Goal: Information Seeking & Learning: Learn about a topic

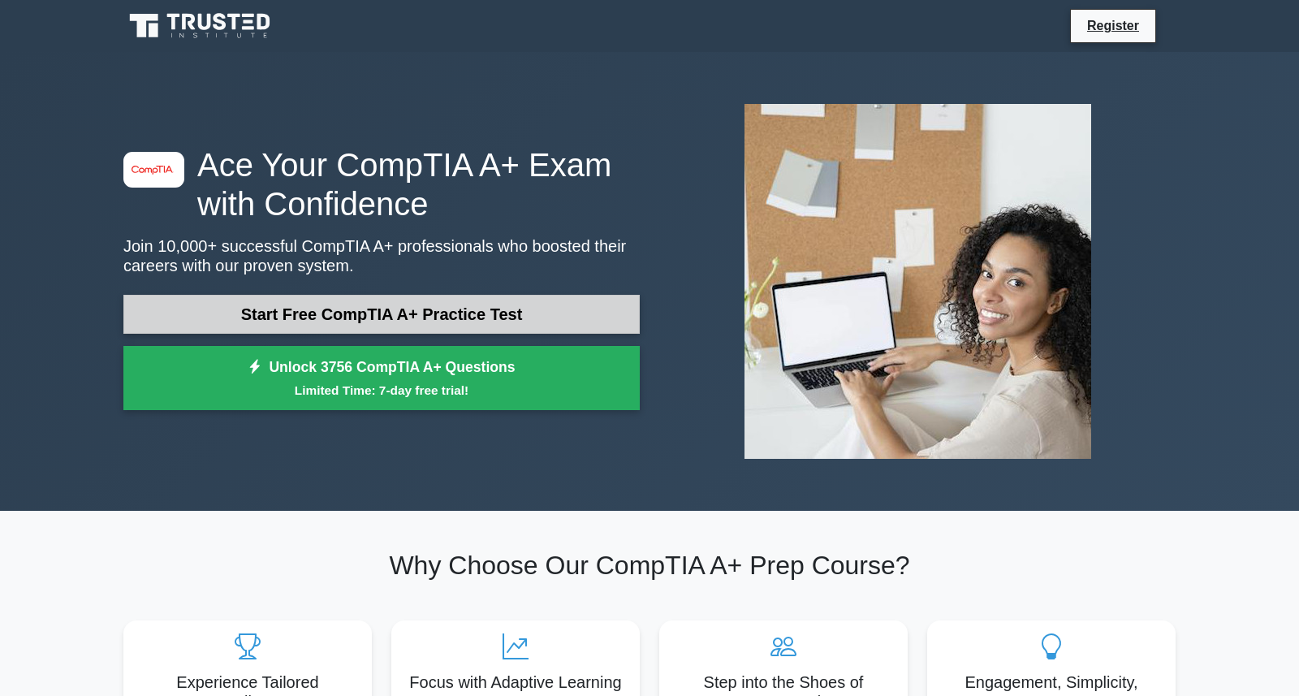
click at [536, 318] on link "Start Free CompTIA A+ Practice Test" at bounding box center [381, 314] width 516 height 39
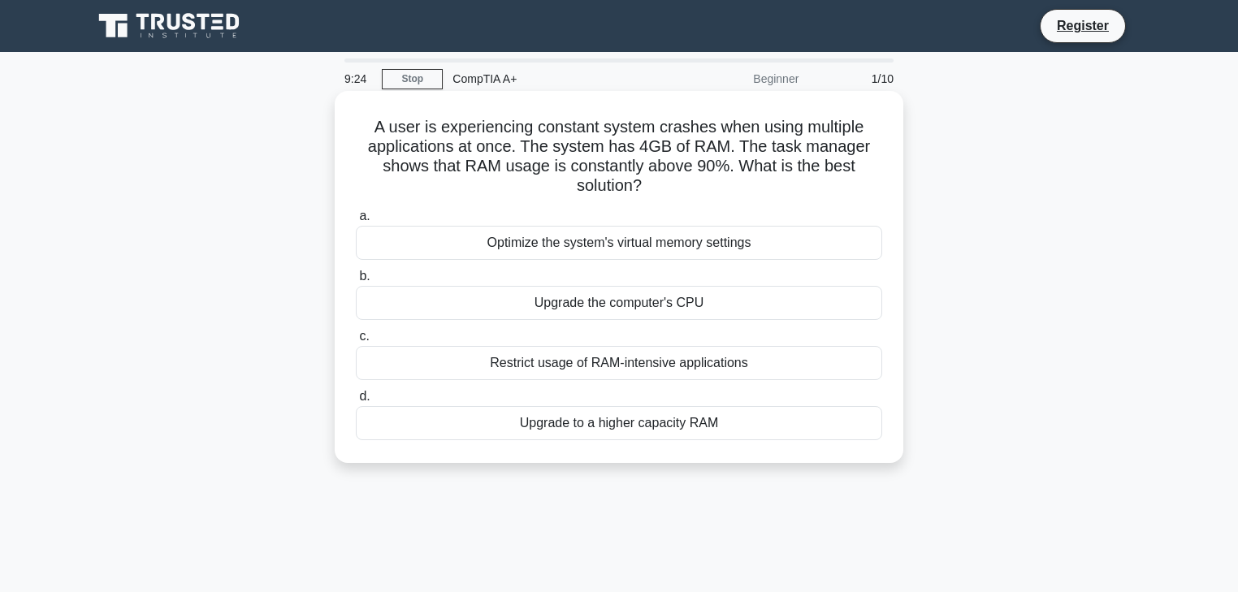
click at [665, 425] on div "Upgrade to a higher capacity RAM" at bounding box center [619, 423] width 526 height 34
click at [356, 402] on input "d. Upgrade to a higher capacity RAM" at bounding box center [356, 396] width 0 height 11
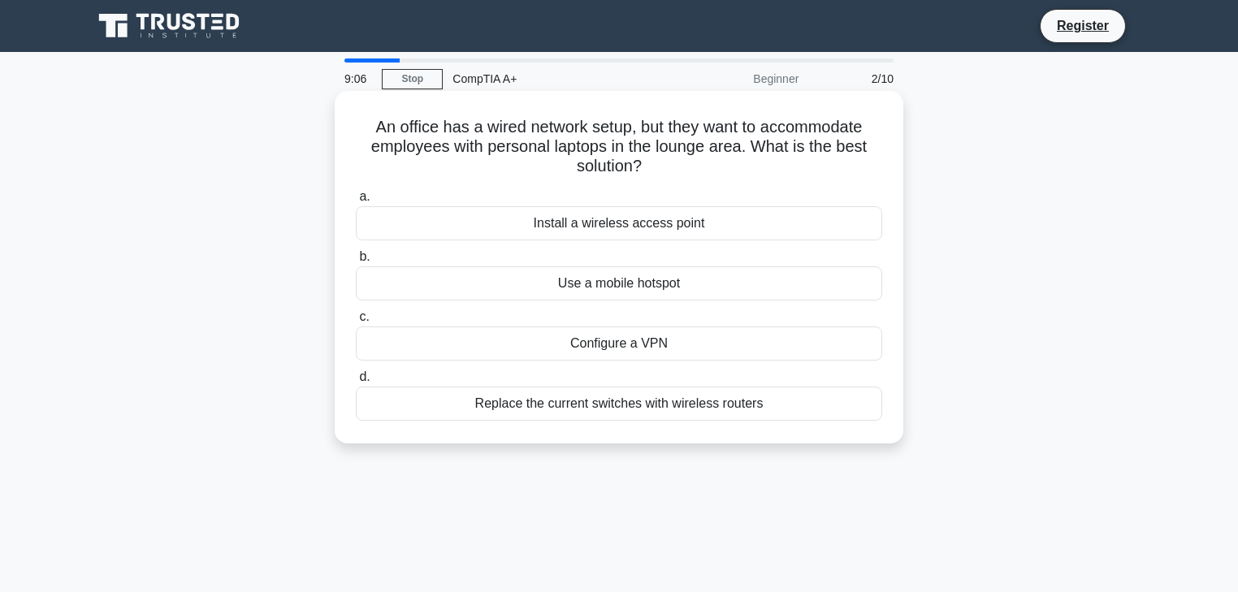
click at [534, 218] on div "Install a wireless access point" at bounding box center [619, 223] width 526 height 34
click at [356, 202] on input "a. Install a wireless access point" at bounding box center [356, 197] width 0 height 11
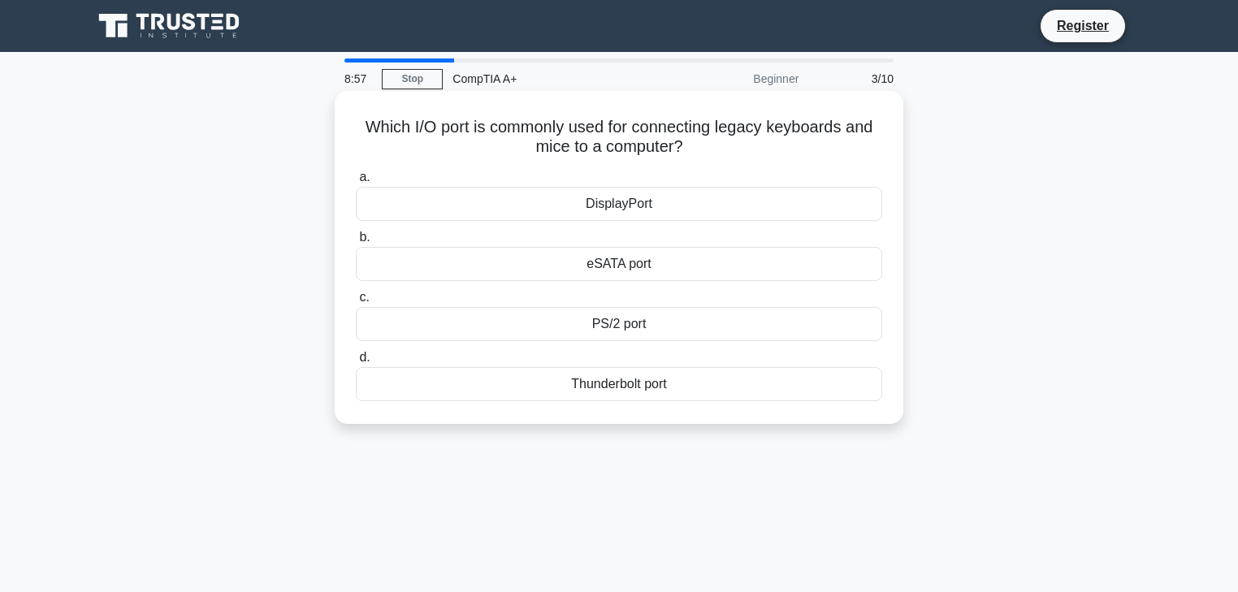
click at [607, 323] on div "PS/2 port" at bounding box center [619, 324] width 526 height 34
click at [356, 303] on input "c. PS/2 port" at bounding box center [356, 297] width 0 height 11
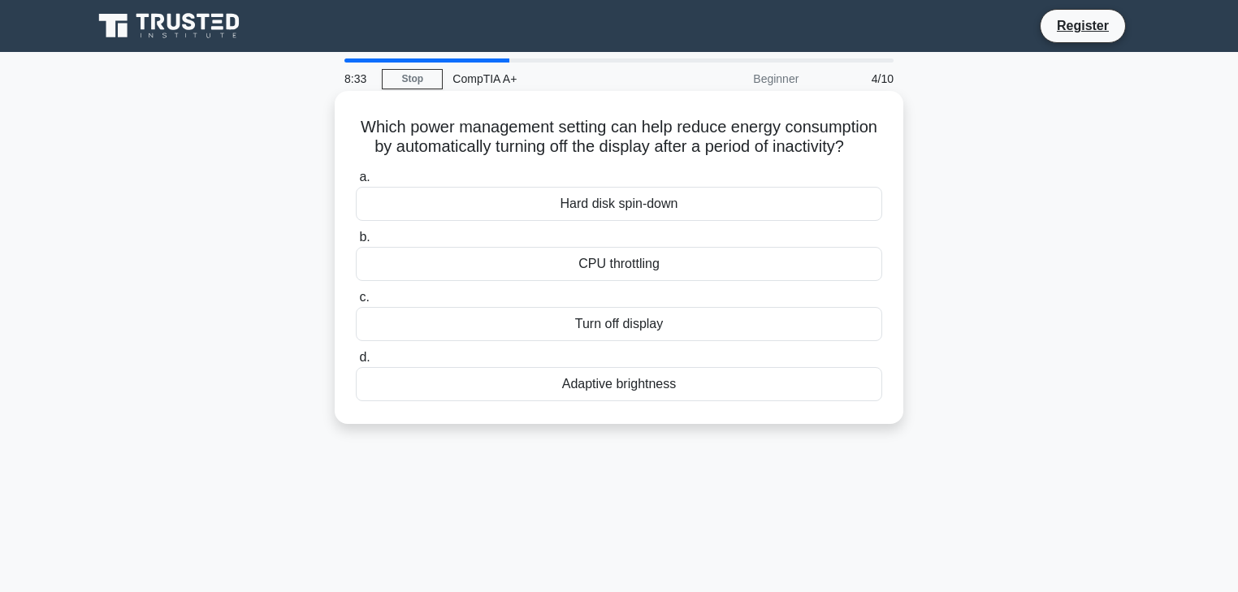
click at [578, 401] on div "Adaptive brightness" at bounding box center [619, 384] width 526 height 34
click at [356, 363] on input "d. Adaptive brightness" at bounding box center [356, 357] width 0 height 11
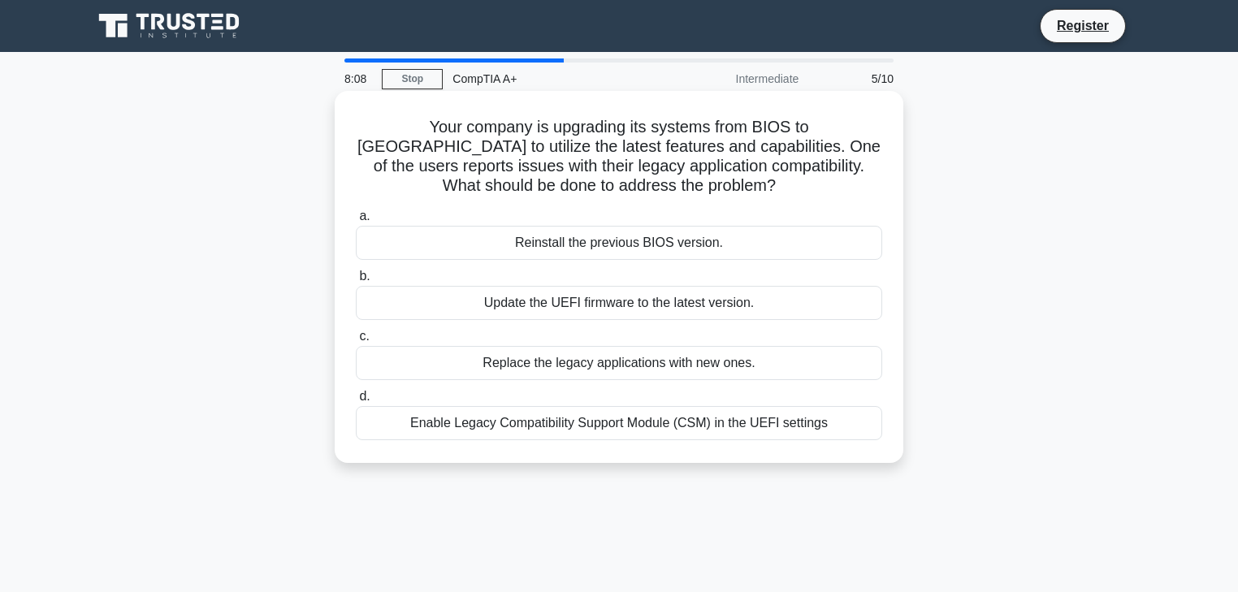
click at [630, 425] on div "Enable Legacy Compatibility Support Module (CSM) in the UEFI settings" at bounding box center [619, 423] width 526 height 34
click at [356, 402] on input "d. Enable Legacy Compatibility Support Module (CSM) in the UEFI settings" at bounding box center [356, 396] width 0 height 11
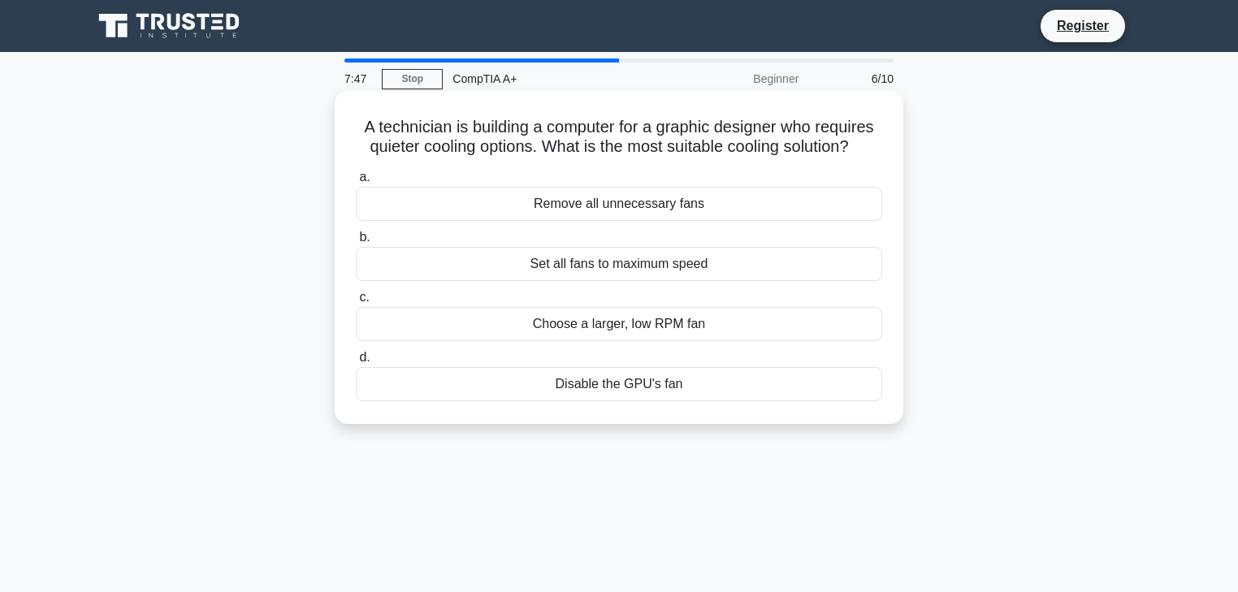
click at [636, 326] on div "Choose a larger, low RPM fan" at bounding box center [619, 324] width 526 height 34
click at [356, 303] on input "c. Choose a larger, low RPM fan" at bounding box center [356, 297] width 0 height 11
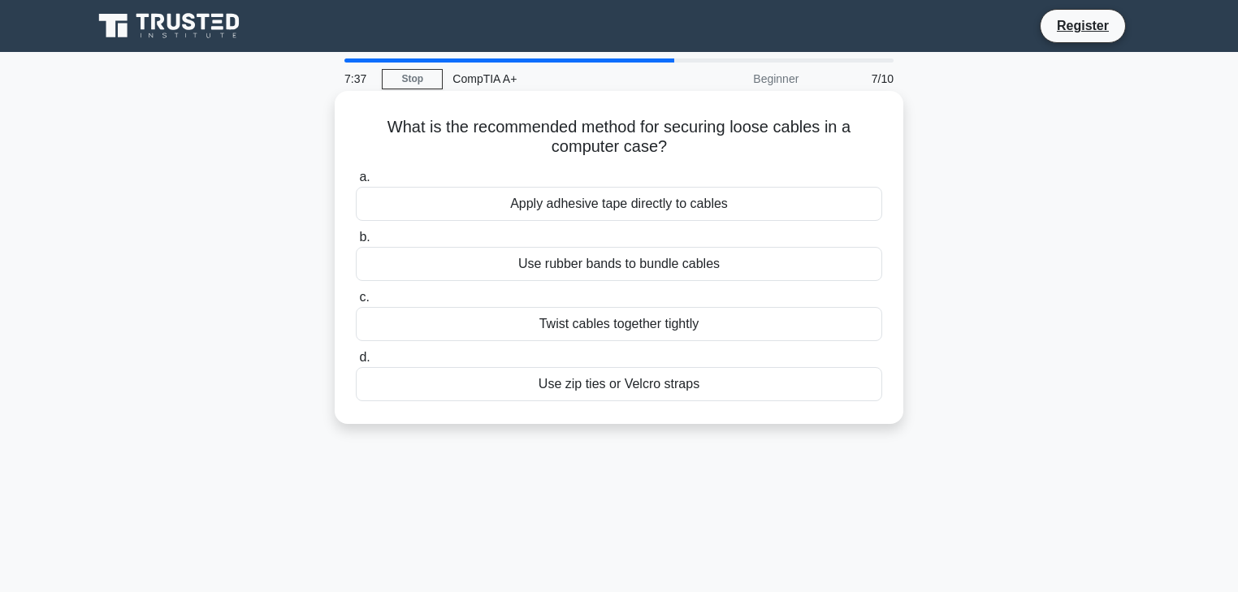
click at [559, 382] on div "Use zip ties or Velcro straps" at bounding box center [619, 384] width 526 height 34
click at [356, 363] on input "d. Use zip ties or Velcro straps" at bounding box center [356, 357] width 0 height 11
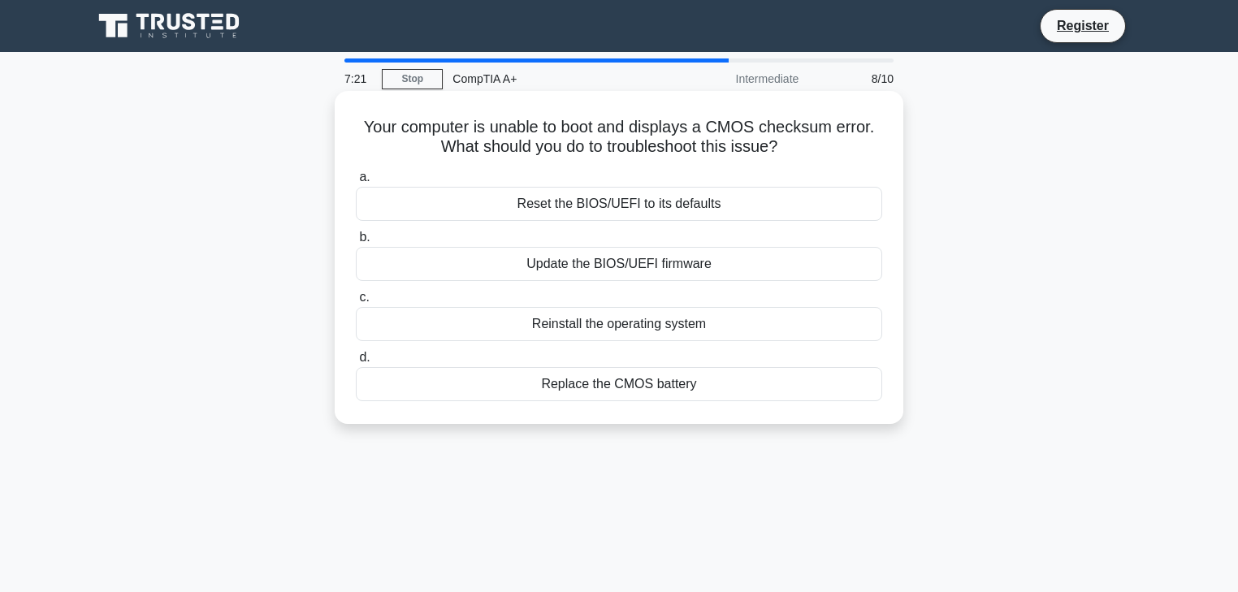
click at [637, 202] on div "Reset the BIOS/UEFI to its defaults" at bounding box center [619, 204] width 526 height 34
click at [356, 183] on input "a. Reset the BIOS/UEFI to its defaults" at bounding box center [356, 177] width 0 height 11
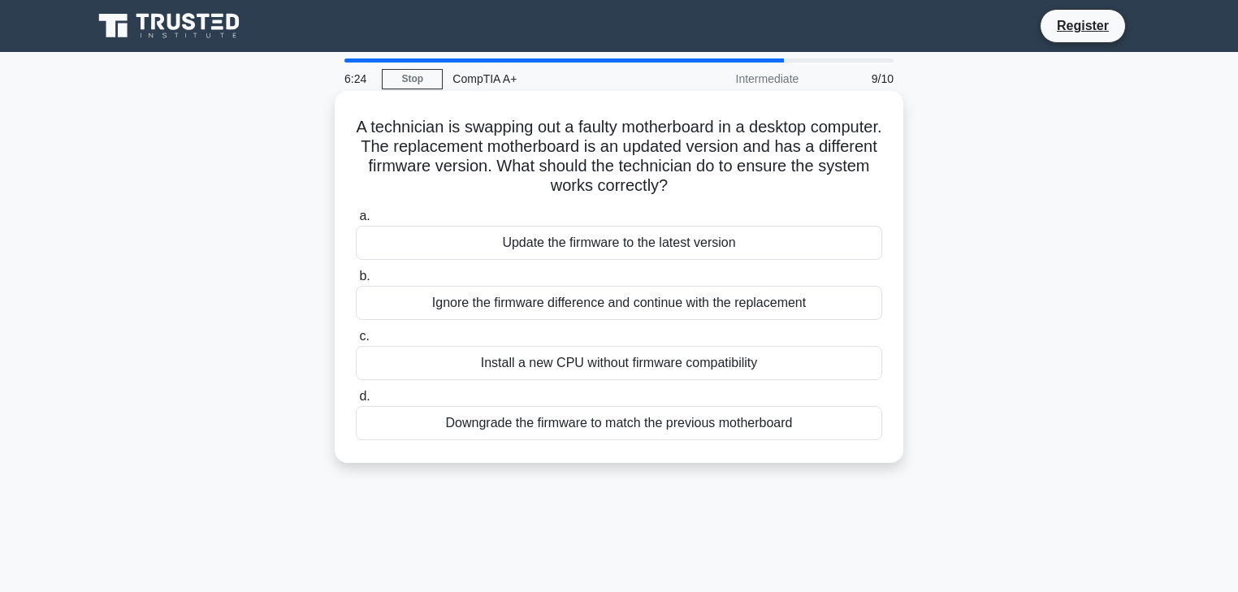
click at [620, 424] on div "Downgrade the firmware to match the previous motherboard" at bounding box center [619, 423] width 526 height 34
click at [356, 402] on input "d. Downgrade the firmware to match the previous motherboard" at bounding box center [356, 396] width 0 height 11
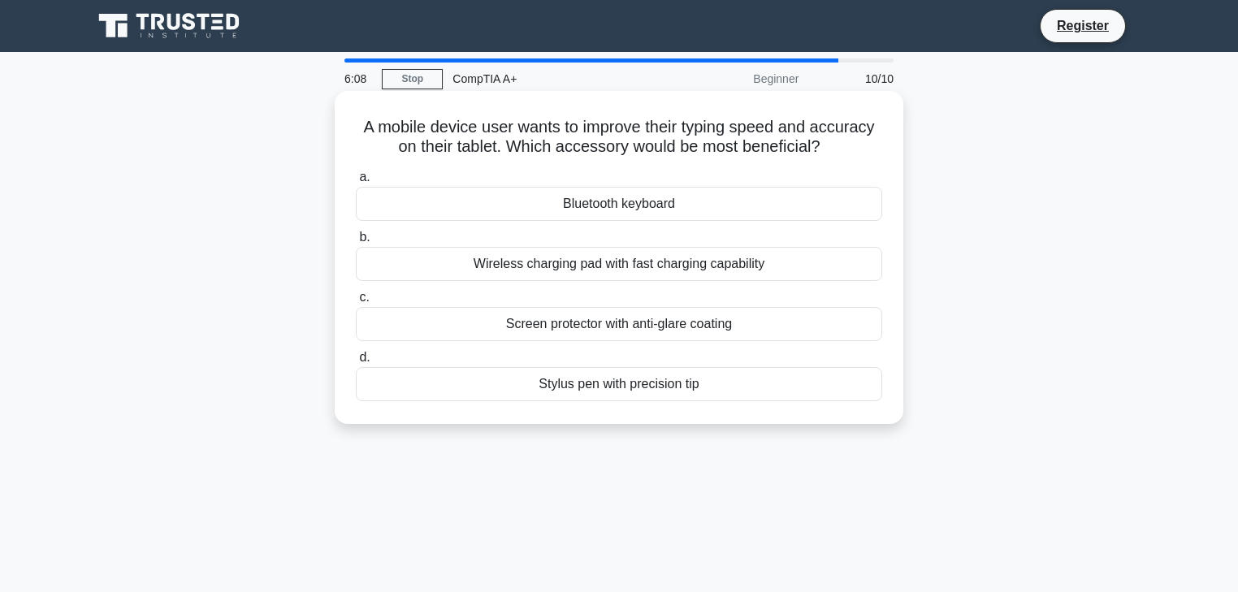
click at [604, 207] on div "Bluetooth keyboard" at bounding box center [619, 204] width 526 height 34
click at [356, 183] on input "a. Bluetooth keyboard" at bounding box center [356, 177] width 0 height 11
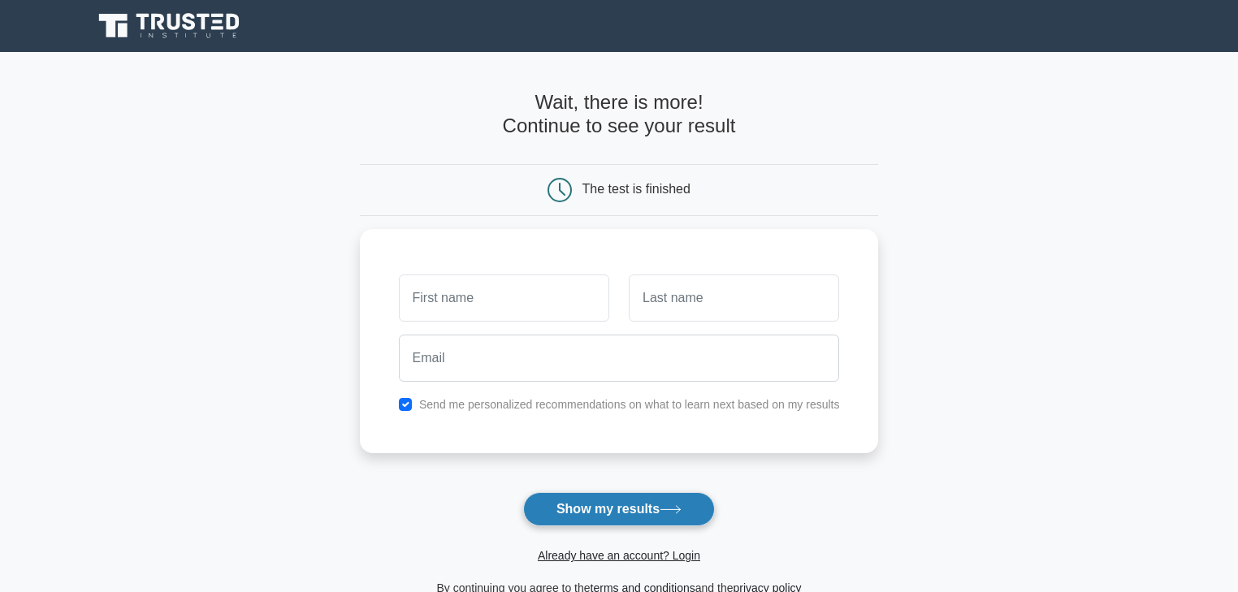
click at [574, 512] on button "Show my results" at bounding box center [619, 509] width 192 height 34
click at [574, 511] on button "Show my results" at bounding box center [619, 509] width 192 height 34
click at [572, 508] on button "Show my results" at bounding box center [619, 509] width 192 height 34
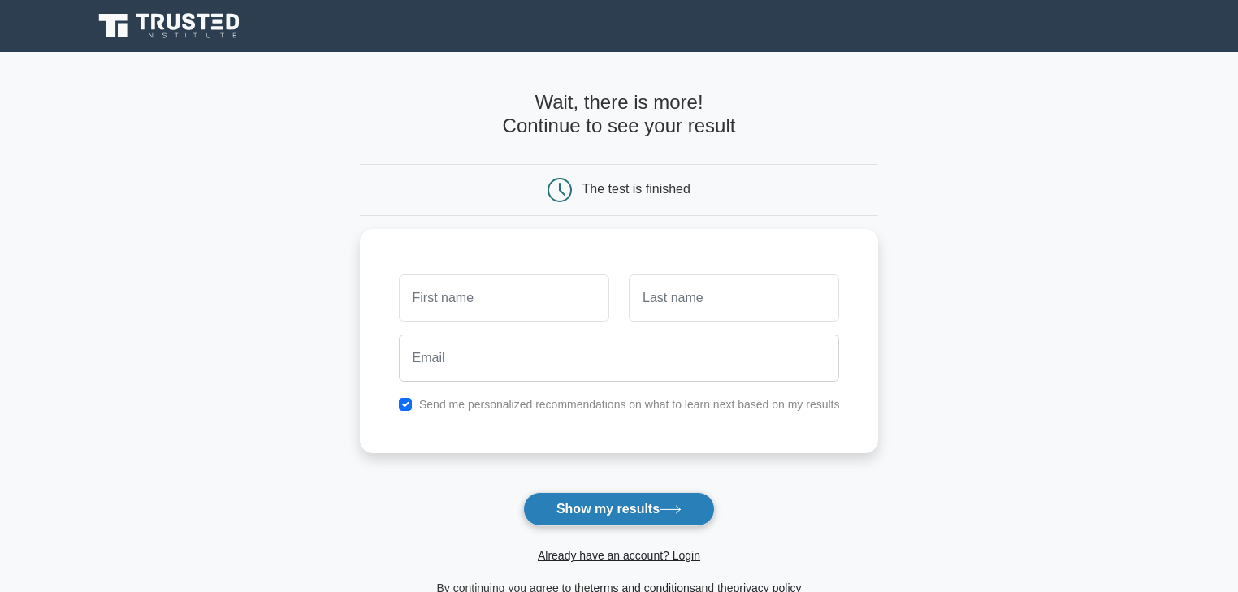
click at [572, 508] on button "Show my results" at bounding box center [619, 509] width 192 height 34
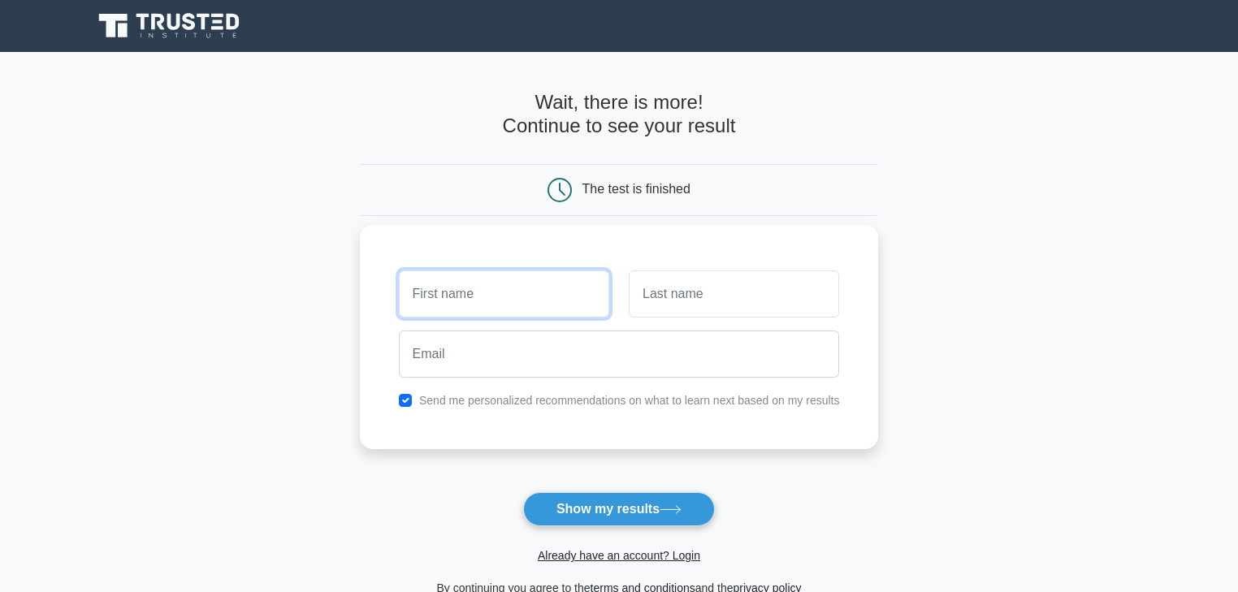
click at [441, 296] on input "text" at bounding box center [504, 293] width 210 height 47
type input "Nick"
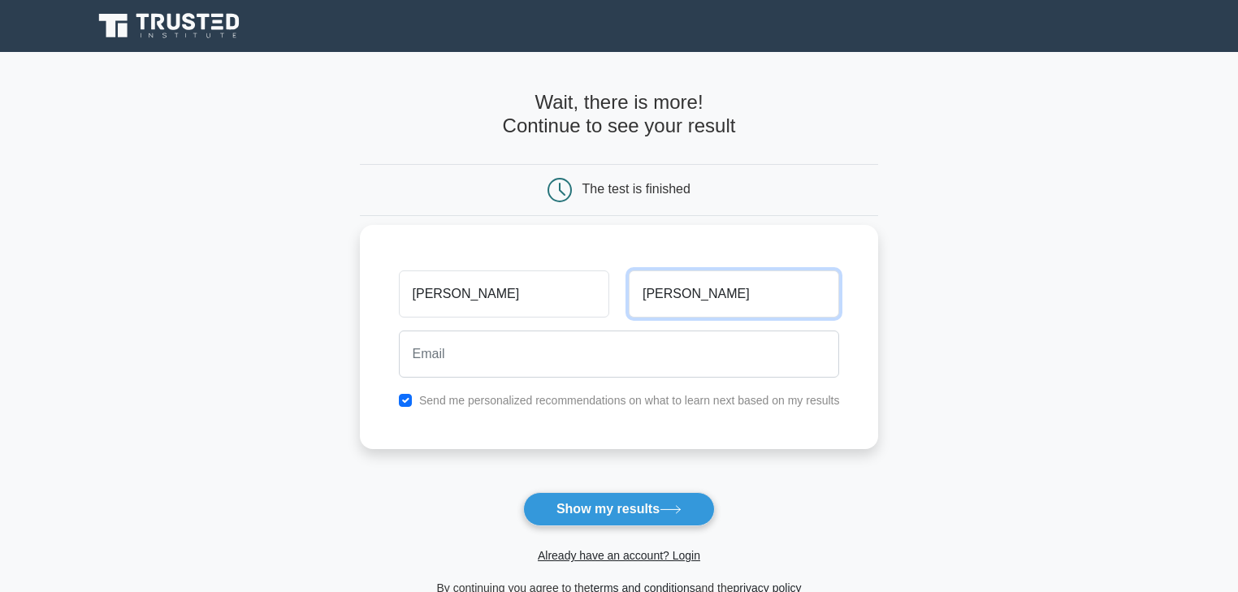
type input "Tietz"
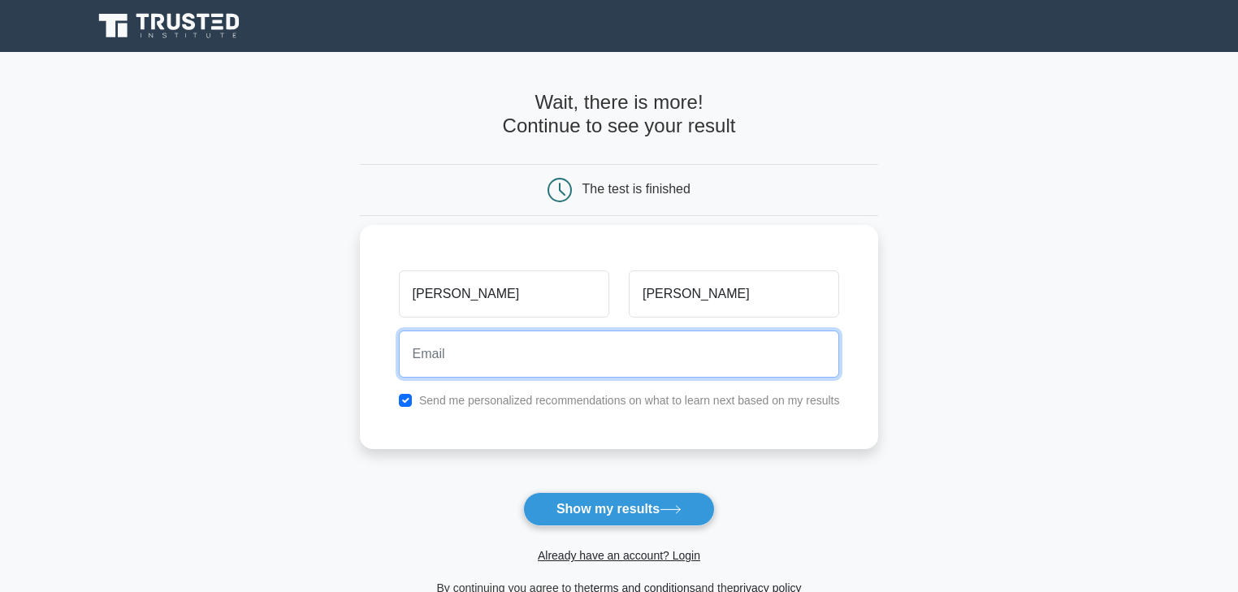
click at [499, 361] on input "email" at bounding box center [619, 353] width 441 height 47
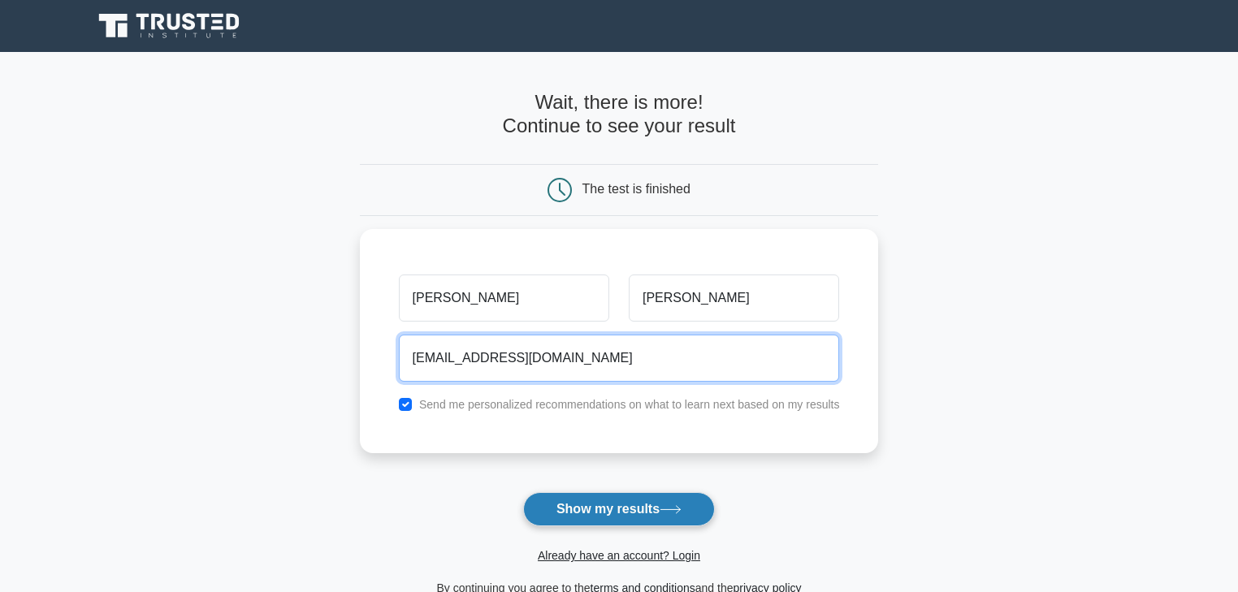
type input "nick.carnivore@gmail.com"
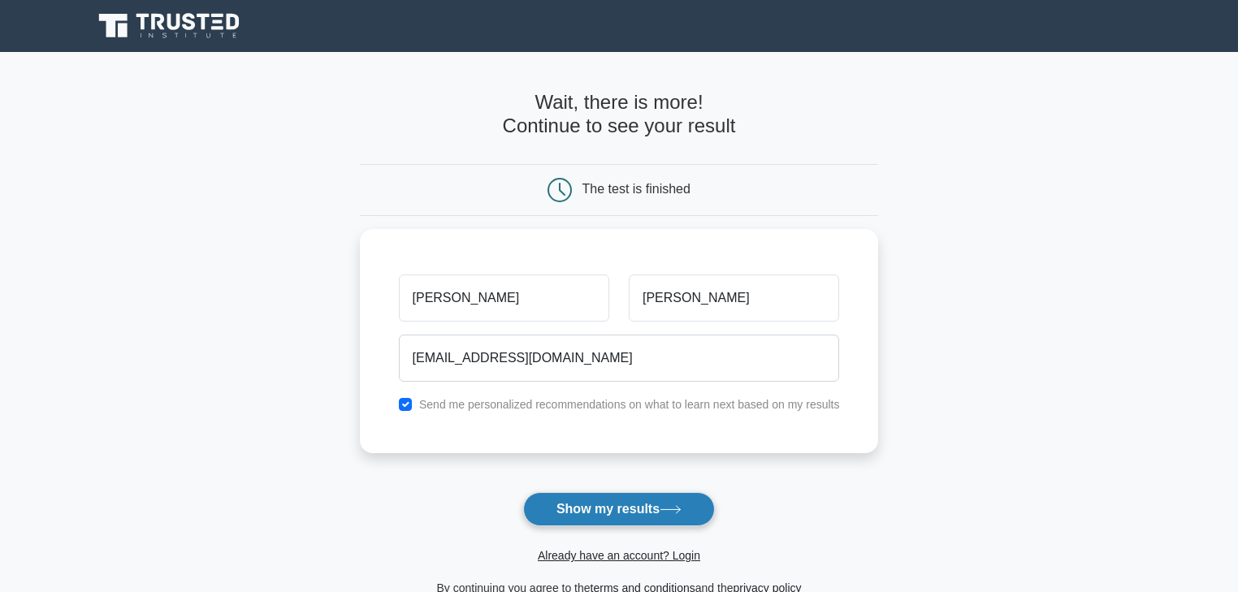
click at [591, 510] on button "Show my results" at bounding box center [619, 509] width 192 height 34
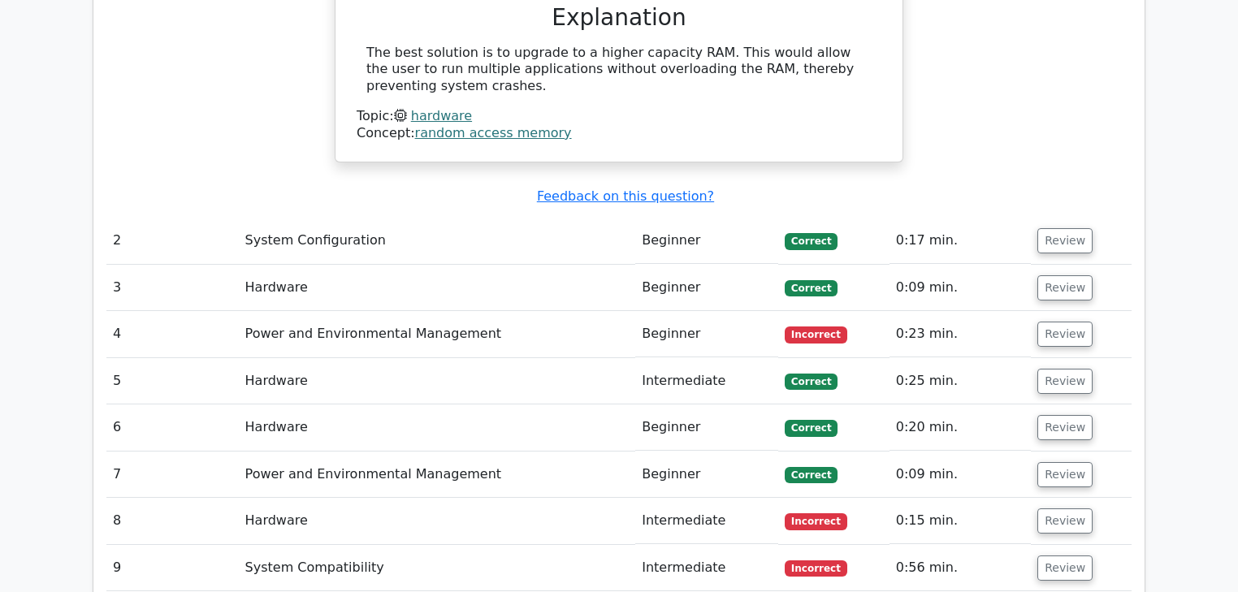
scroll to position [1624, 0]
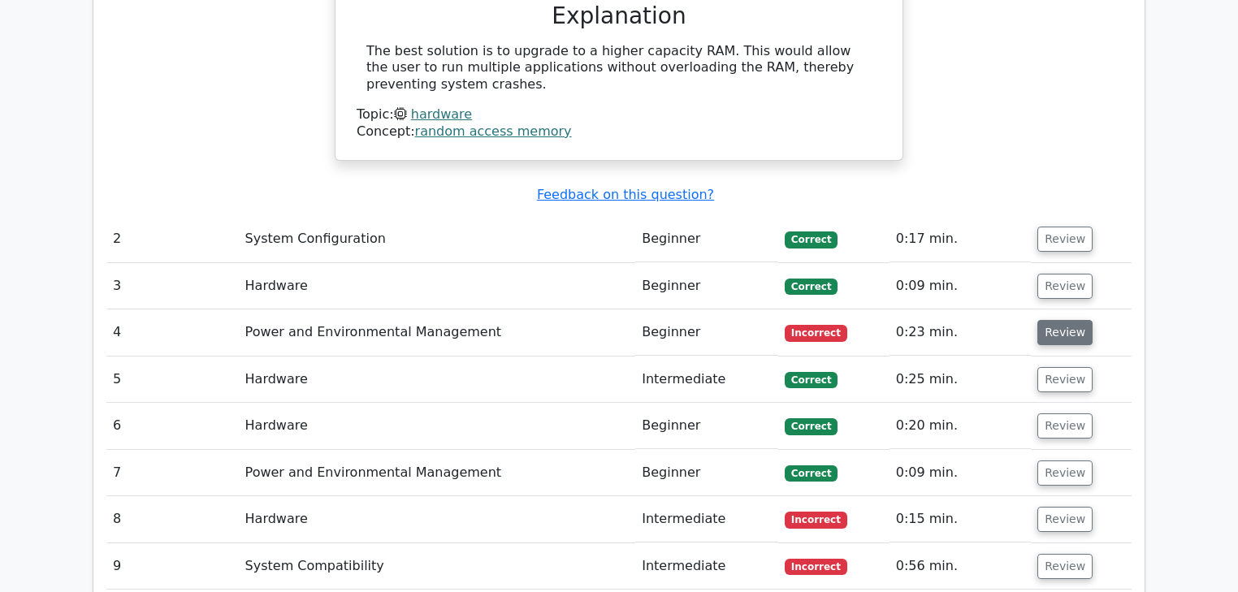
click at [1062, 320] on button "Review" at bounding box center [1064, 332] width 55 height 25
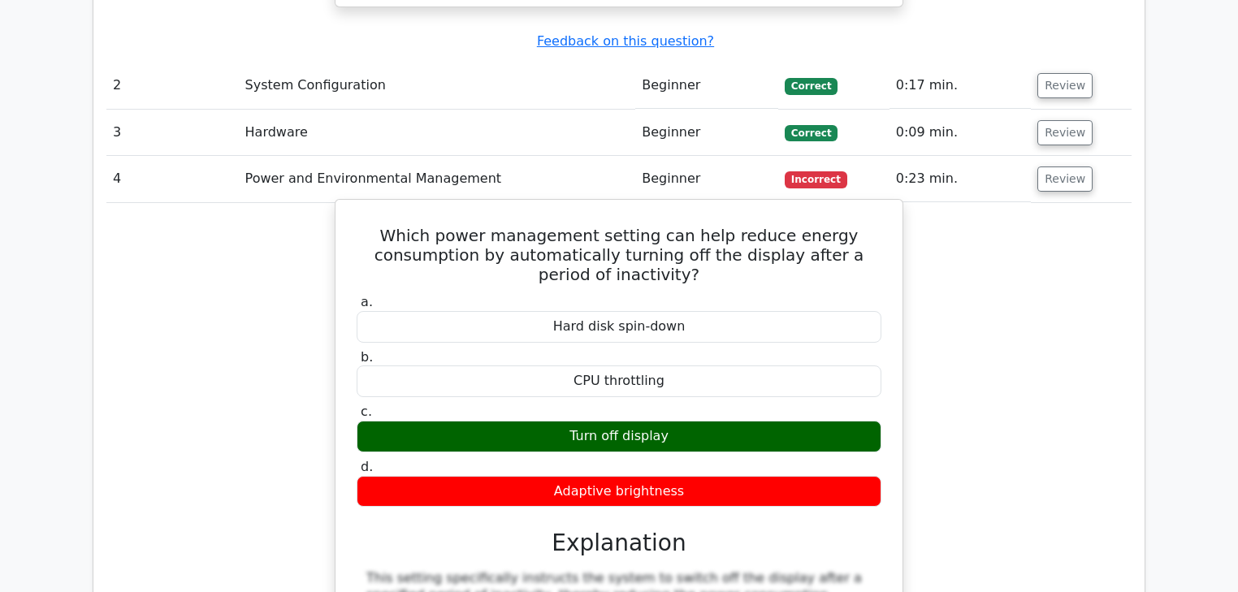
scroll to position [1819, 0]
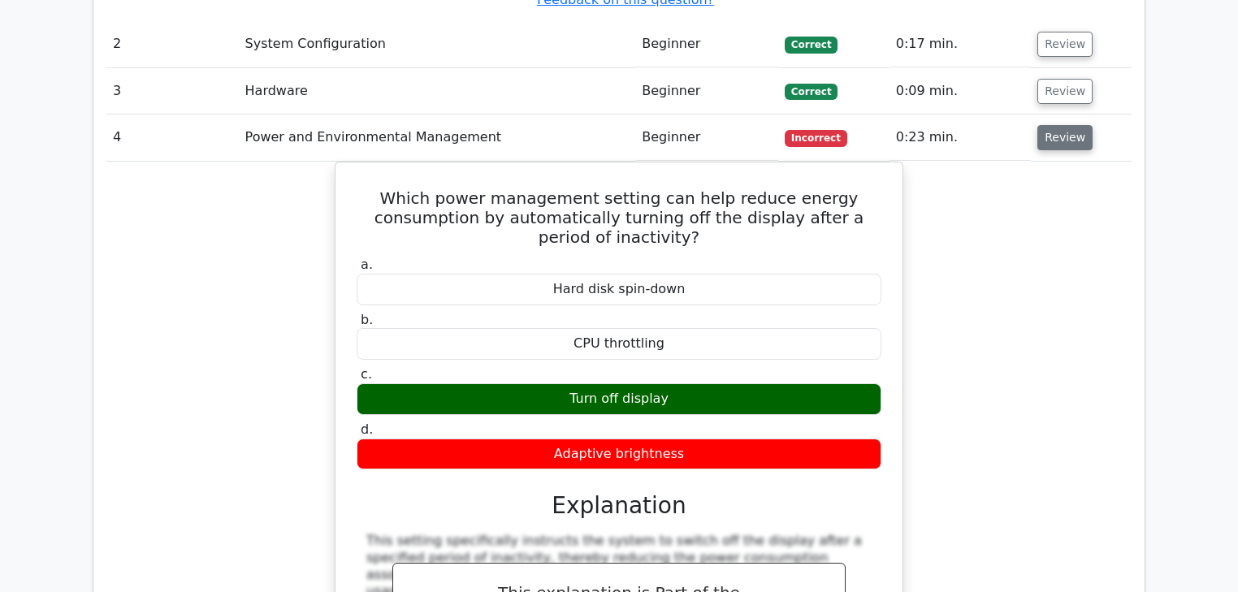
click at [1048, 125] on button "Review" at bounding box center [1064, 137] width 55 height 25
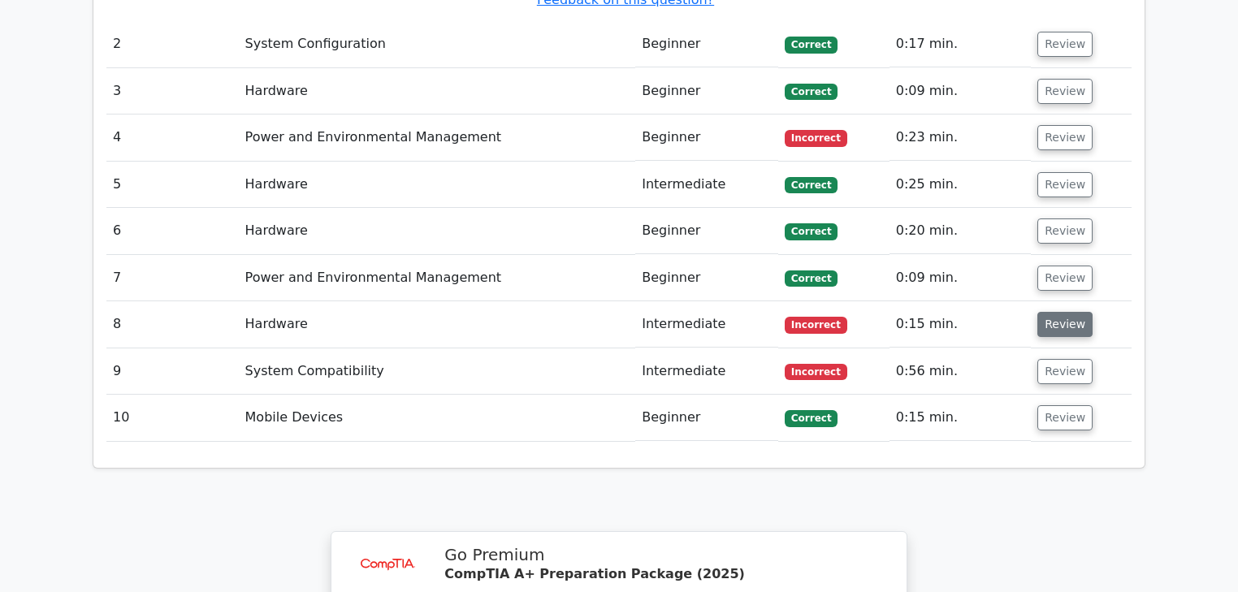
click at [1050, 312] on button "Review" at bounding box center [1064, 324] width 55 height 25
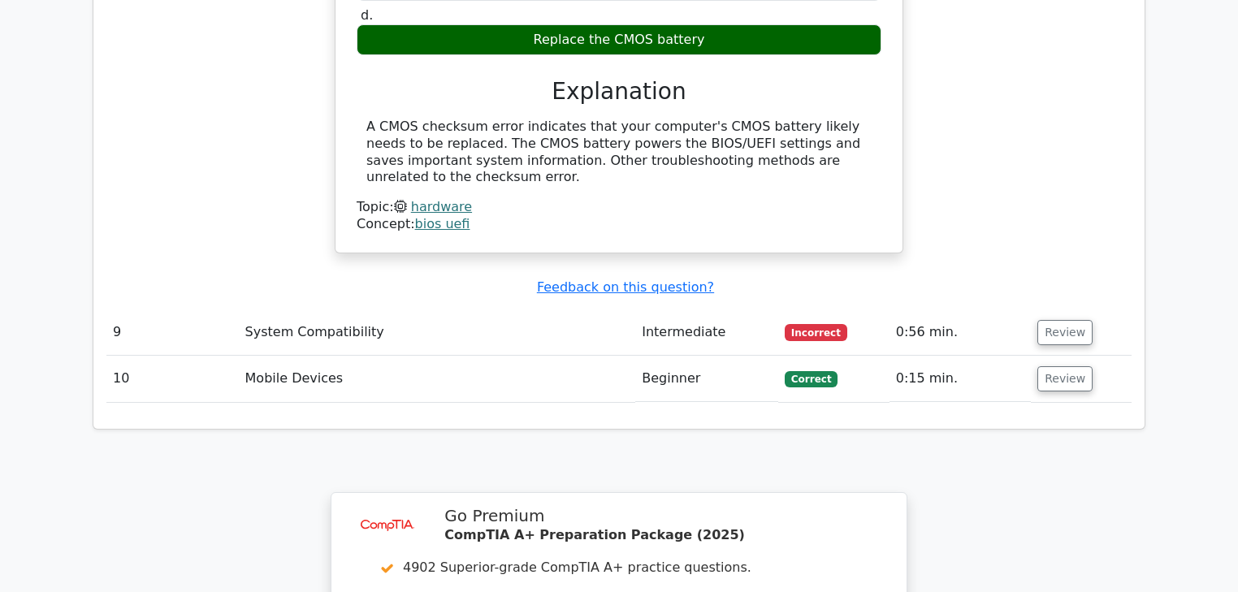
scroll to position [2404, 0]
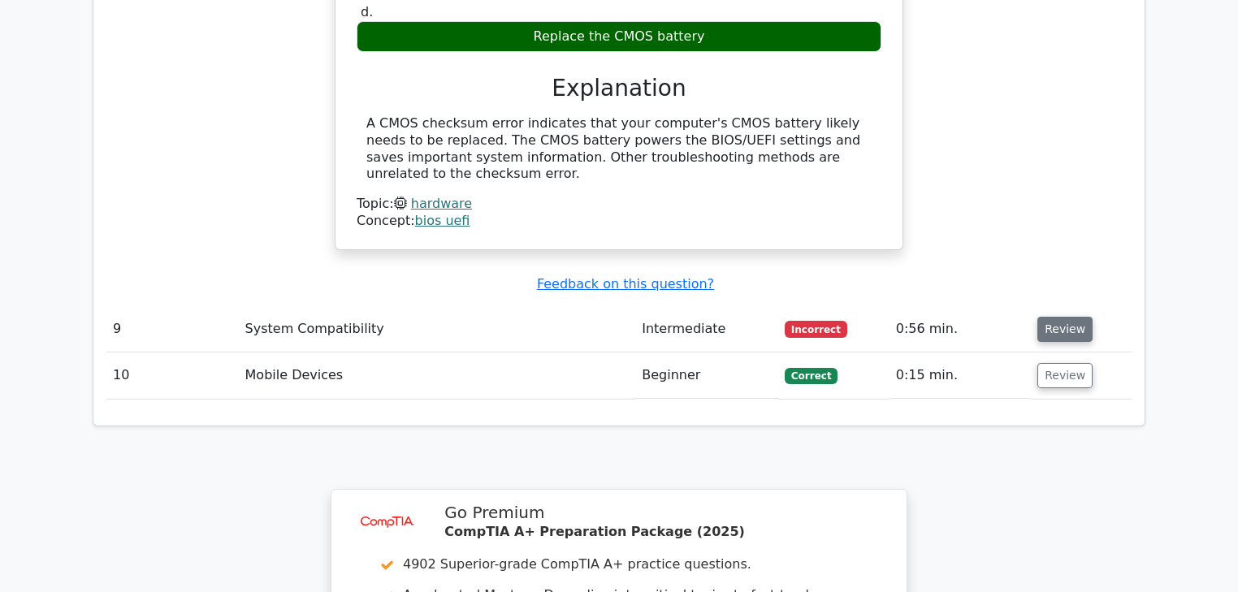
click at [1049, 317] on button "Review" at bounding box center [1064, 329] width 55 height 25
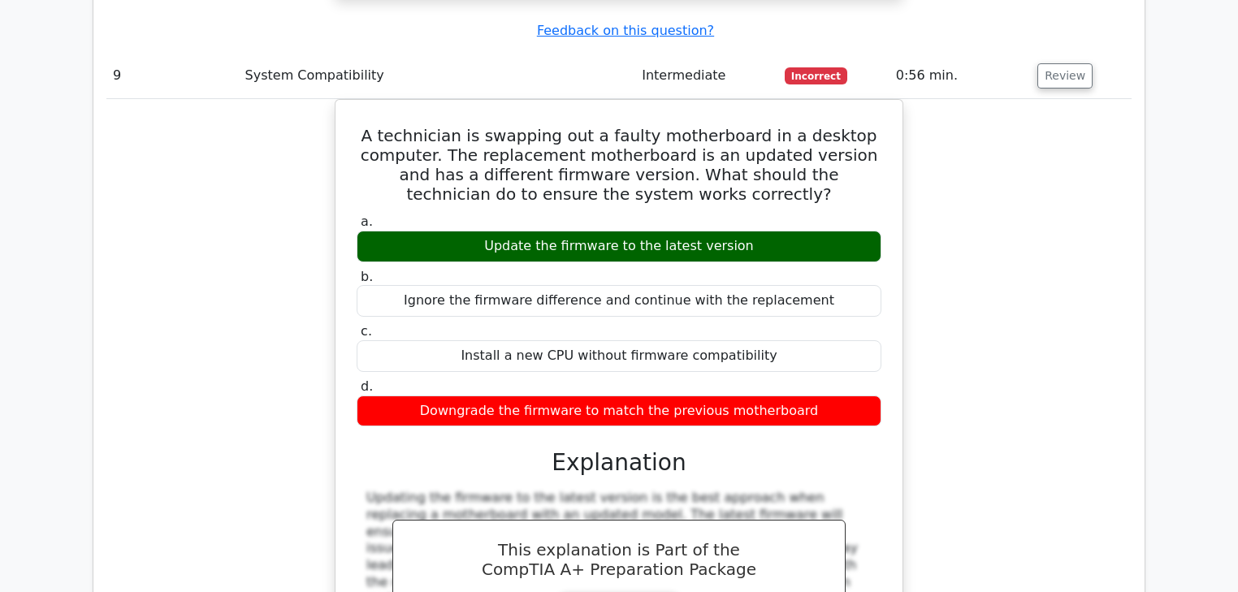
scroll to position [2663, 0]
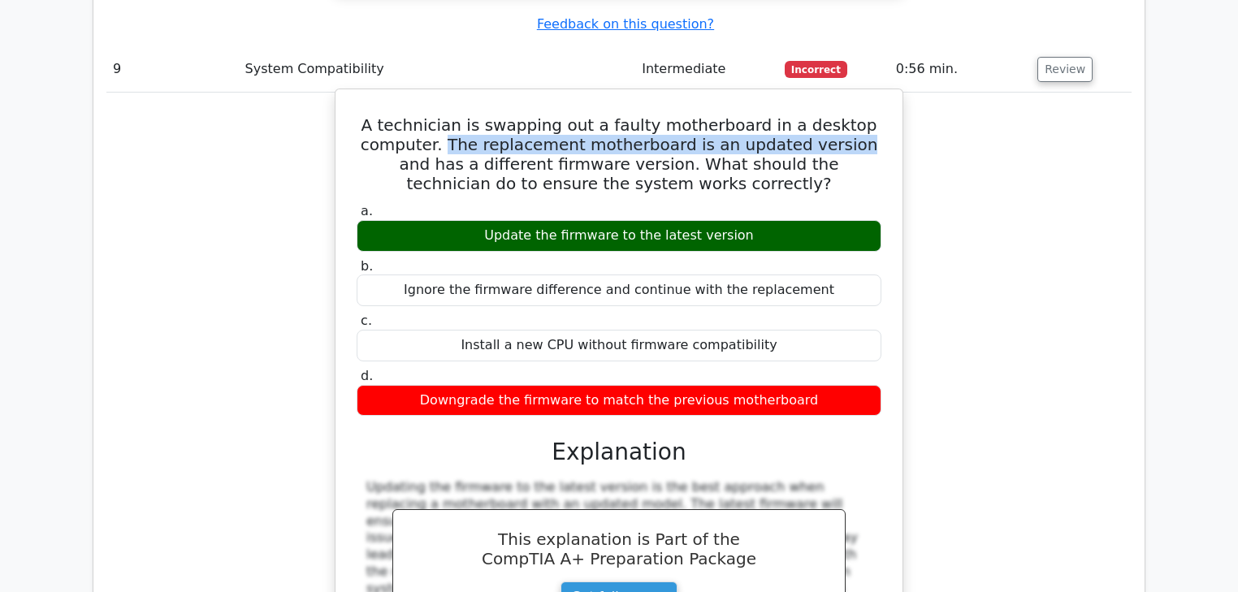
drag, startPoint x: 435, startPoint y: 101, endPoint x: 820, endPoint y: 101, distance: 384.9
click at [820, 115] on h5 "A technician is swapping out a faulty motherboard in a desktop computer. The re…" at bounding box center [619, 154] width 528 height 78
